Goal: Obtain resource: Download file/media

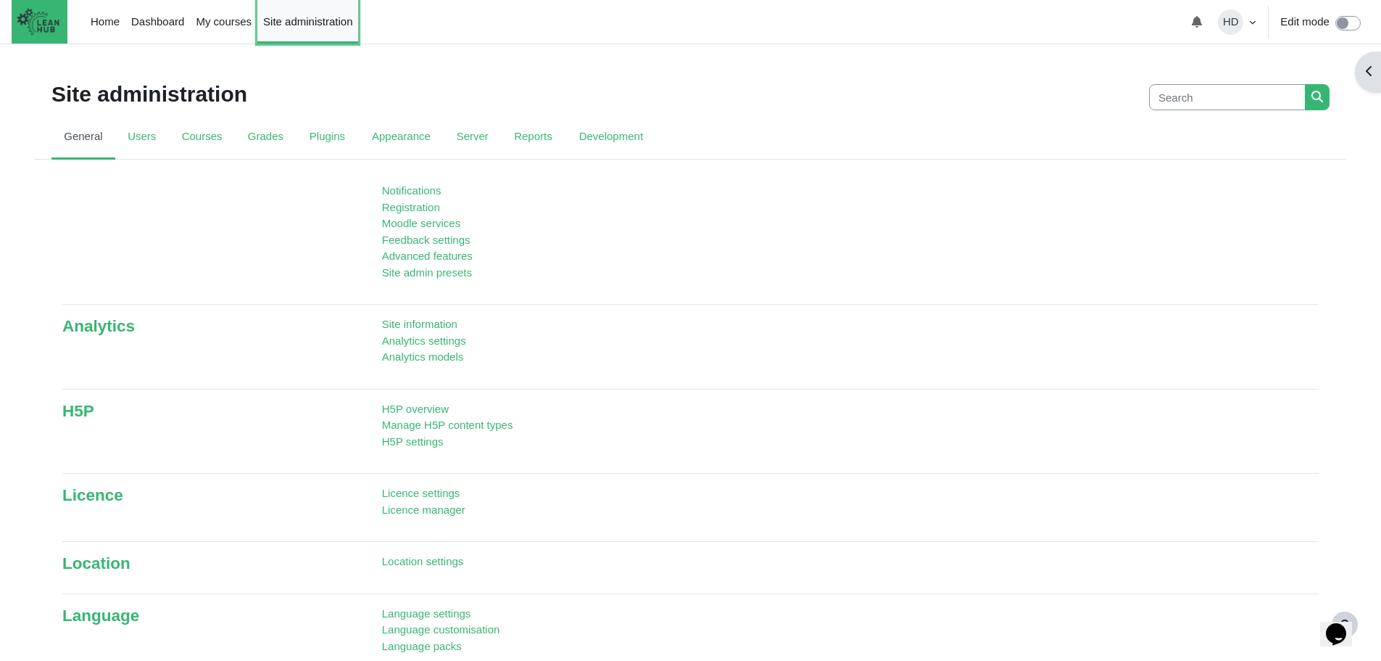
click at [302, 20] on link "Site administration" at bounding box center [307, 22] width 101 height 44
click at [524, 131] on link "Reports" at bounding box center [533, 138] width 65 height 44
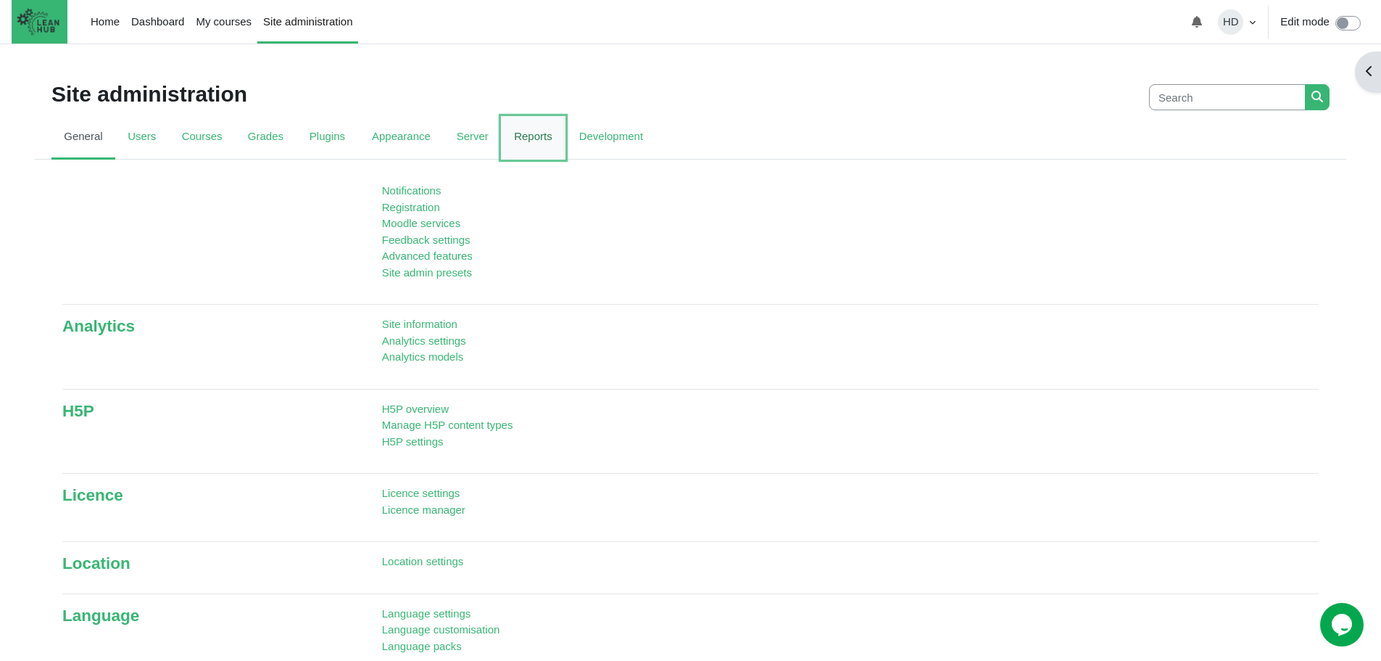
click at [510, 129] on link "Reports" at bounding box center [533, 138] width 65 height 44
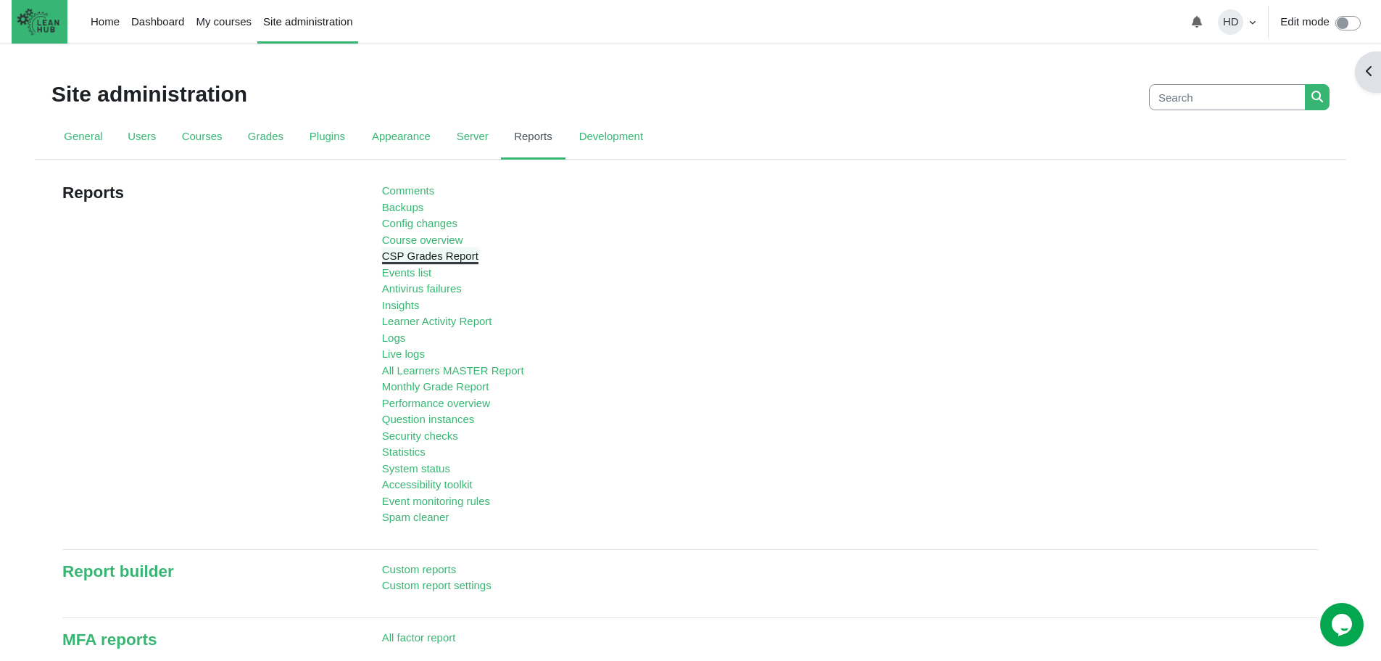
click at [412, 260] on link "CSP Grades Report" at bounding box center [430, 255] width 96 height 12
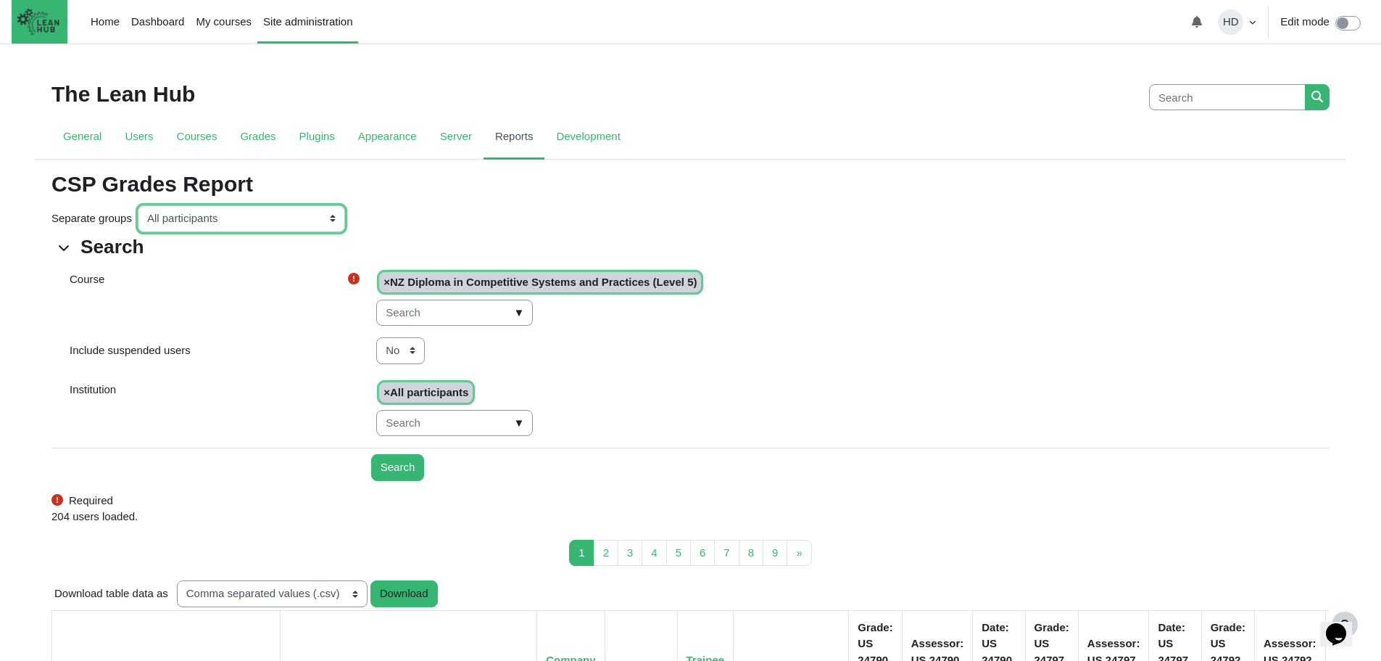
click at [331, 216] on select "All participants ANZ Pharma-Jan-2025 CapitalPrecut-Nov-2023 Chantal-June-2024 C…" at bounding box center [241, 218] width 207 height 27
click at [398, 472] on input "Search" at bounding box center [398, 467] width 54 height 27
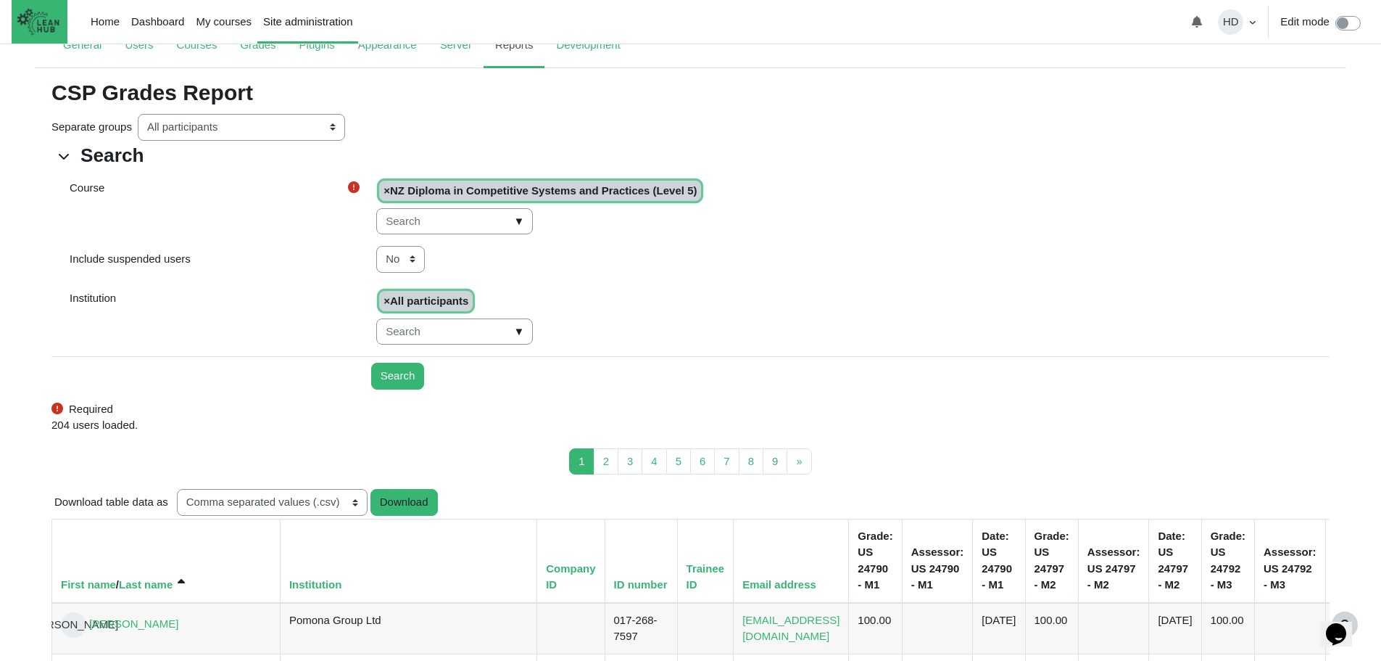
scroll to position [162, 0]
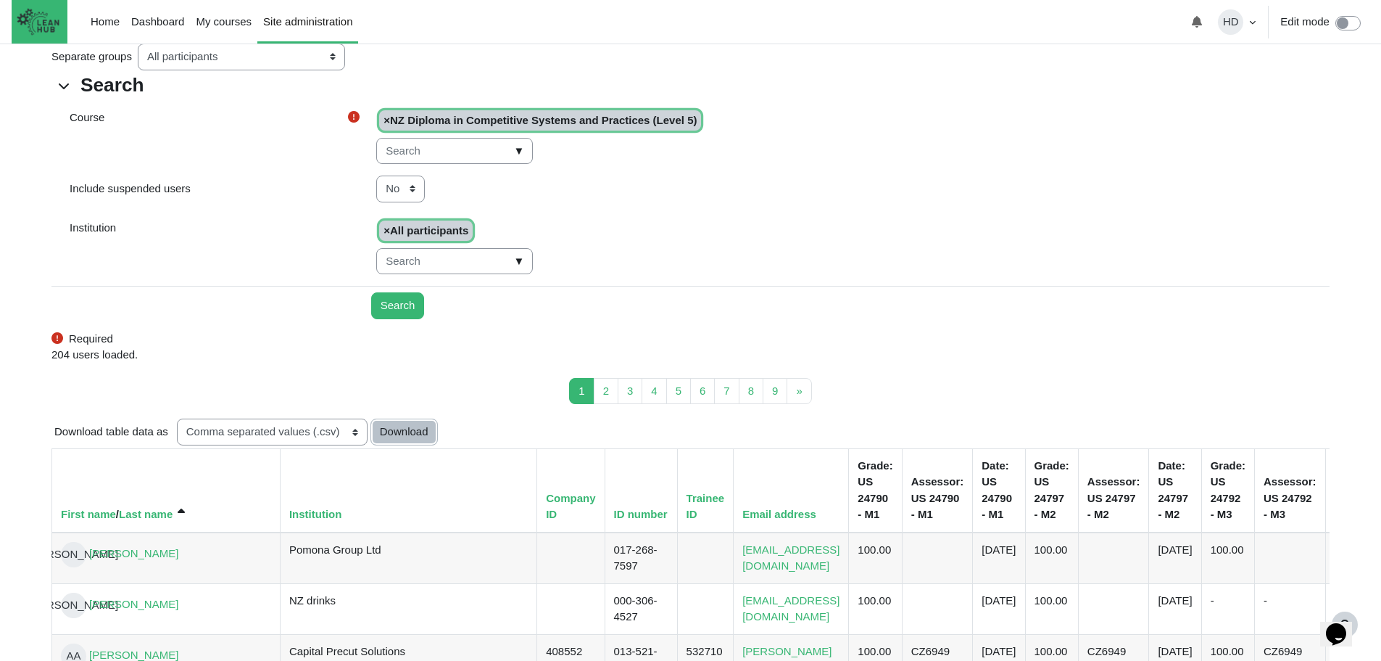
click at [403, 429] on button "Download" at bounding box center [404, 431] width 67 height 27
